Goal: Task Accomplishment & Management: Use online tool/utility

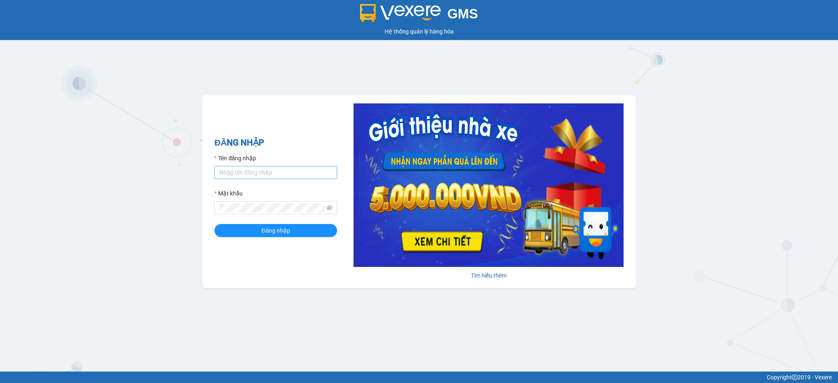
click at [228, 173] on input "Tên đăng nhập" at bounding box center [275, 172] width 123 height 13
type input "tho.hao"
click at [214, 224] on button "Đăng nhập" at bounding box center [275, 230] width 123 height 13
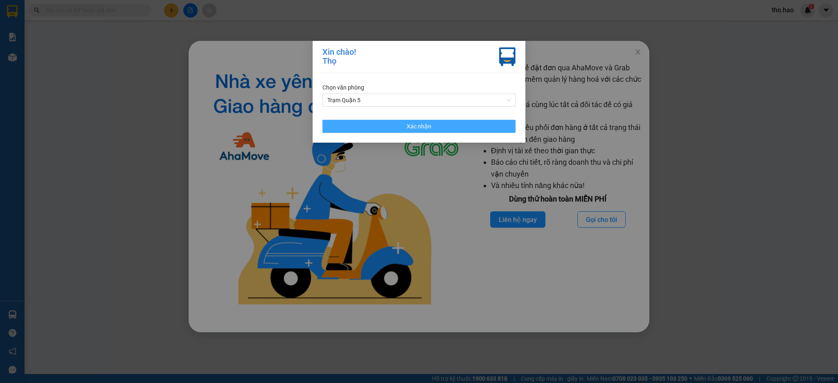
click at [431, 126] on button "Xác nhận" at bounding box center [418, 126] width 193 height 13
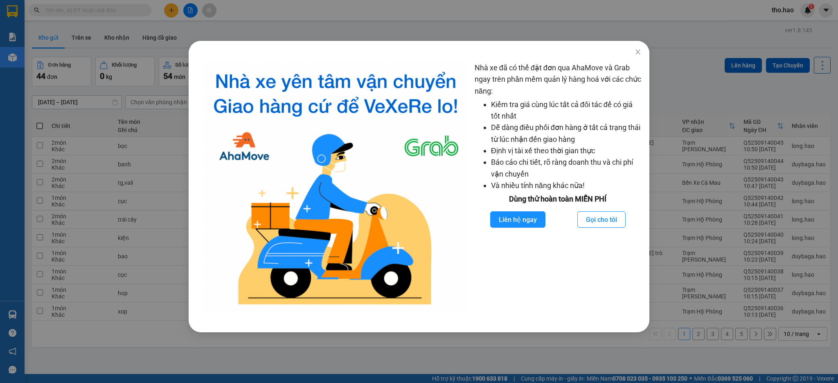
click at [710, 101] on div "Nhà xe đã có thể đặt đơn qua AhaMove và Grab ngay trên phần mềm quản lý hàng ho…" at bounding box center [419, 191] width 838 height 383
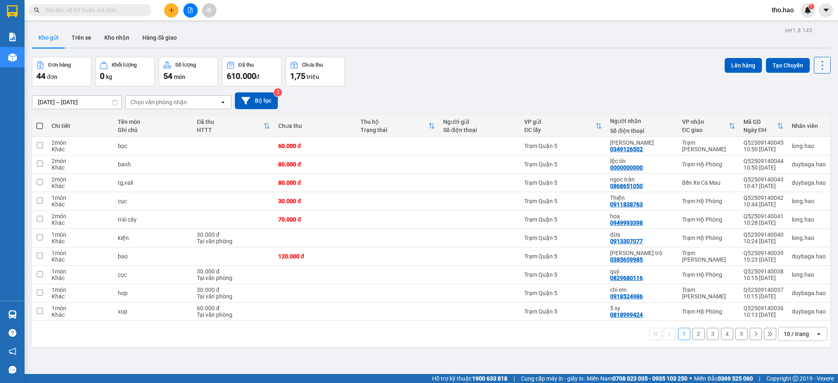
click at [820, 66] on button at bounding box center [822, 65] width 17 height 17
click at [801, 115] on span "Làm mới" at bounding box center [802, 117] width 22 height 8
click at [763, 148] on icon at bounding box center [766, 146] width 6 height 6
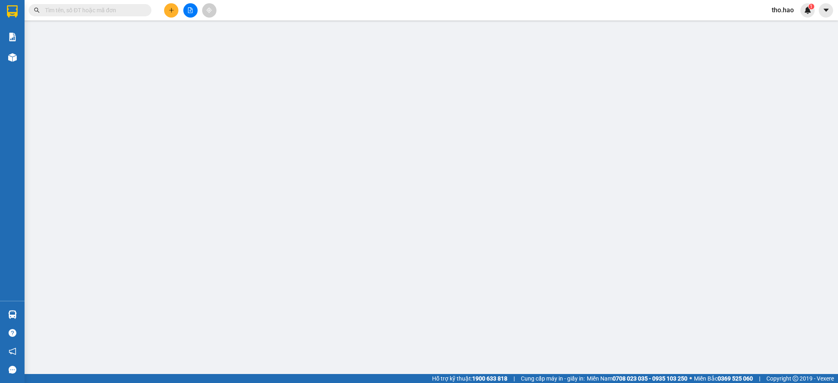
type input "0349126502"
type input "[PERSON_NAME]"
type input "60.000"
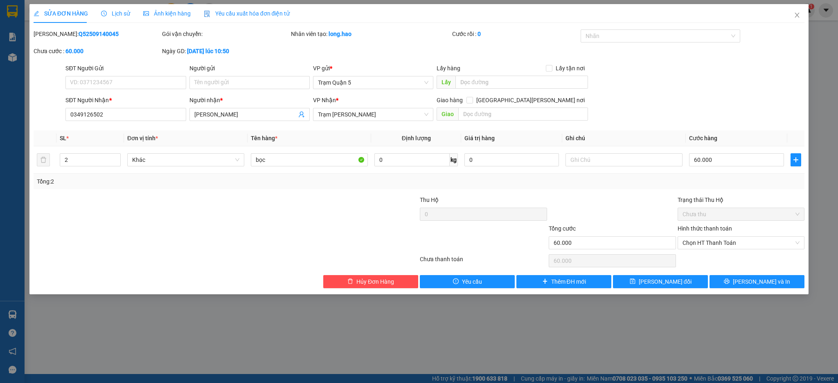
click at [124, 11] on span "Lịch sử" at bounding box center [115, 13] width 29 height 7
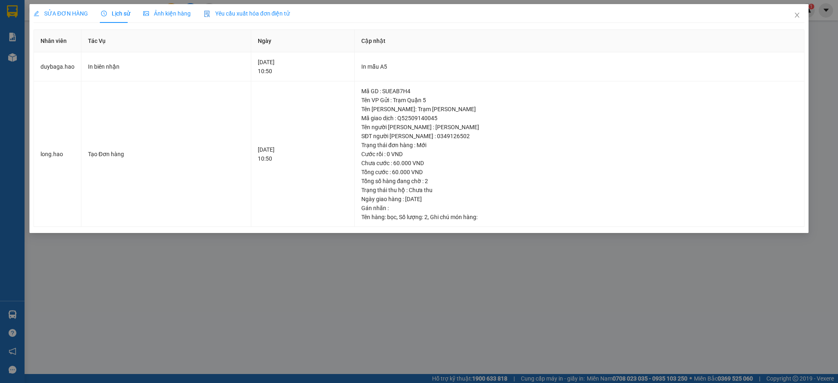
click at [171, 17] on div "Ảnh kiện hàng" at bounding box center [166, 13] width 47 height 9
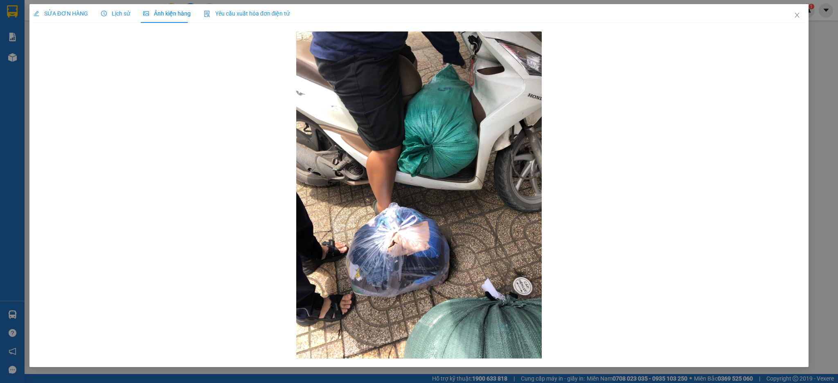
click at [66, 18] on div "SỬA ĐƠN HÀNG" at bounding box center [61, 13] width 54 height 19
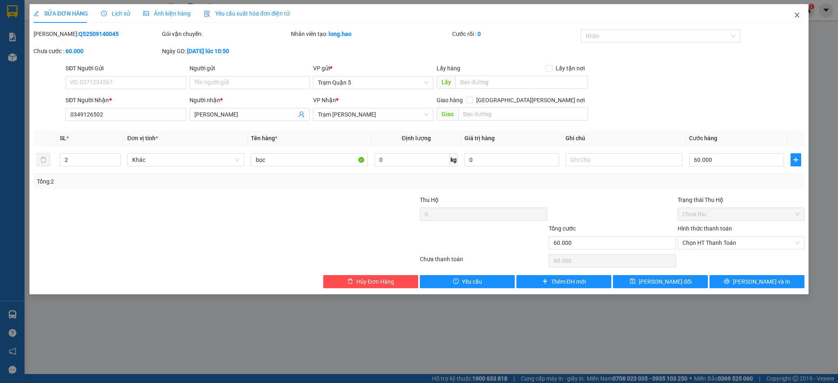
click at [793, 15] on span "Close" at bounding box center [796, 15] width 23 height 23
